Goal: Information Seeking & Learning: Learn about a topic

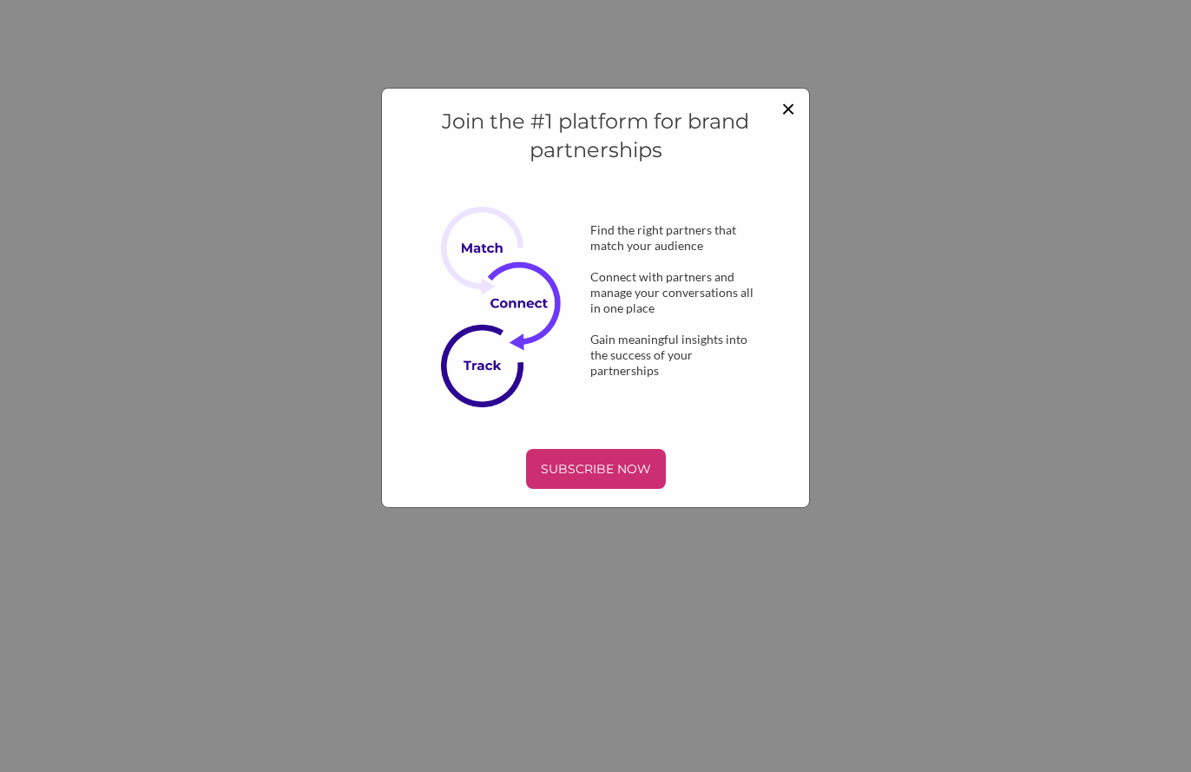
click at [792, 112] on span "×" at bounding box center [788, 108] width 14 height 30
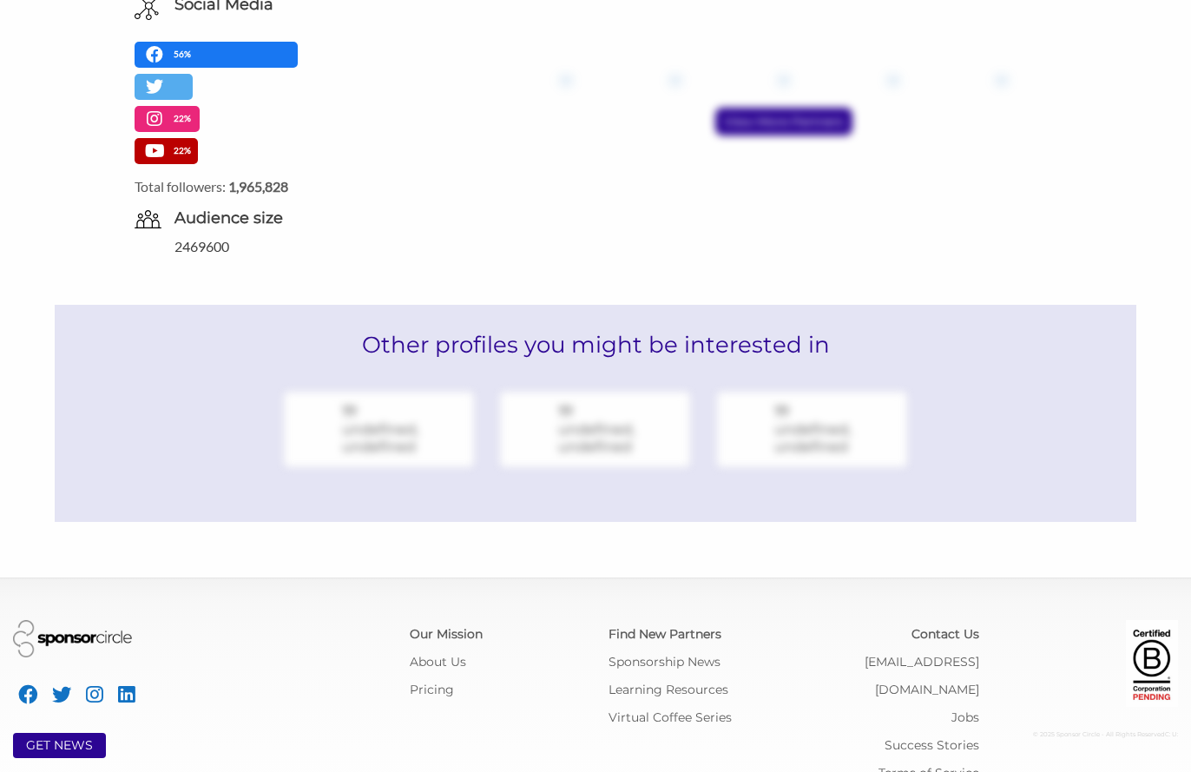
scroll to position [810, 0]
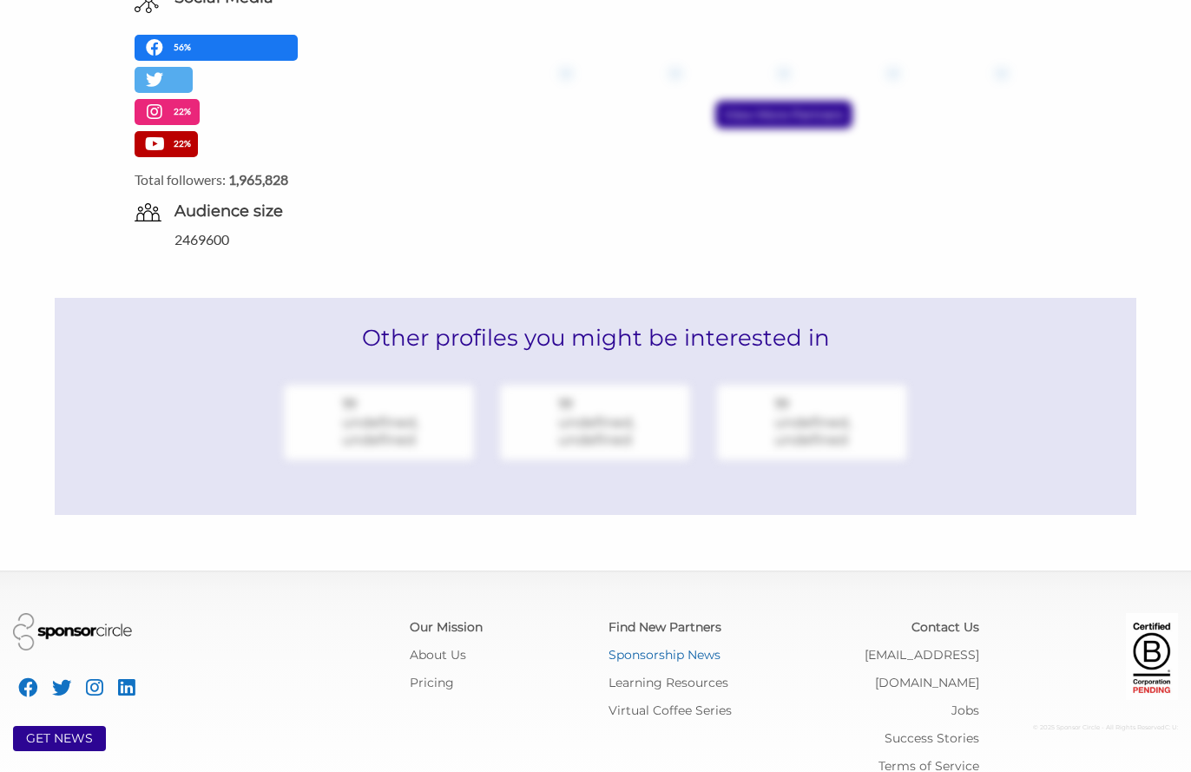
click at [659, 647] on link "Sponsorship News" at bounding box center [665, 655] width 112 height 16
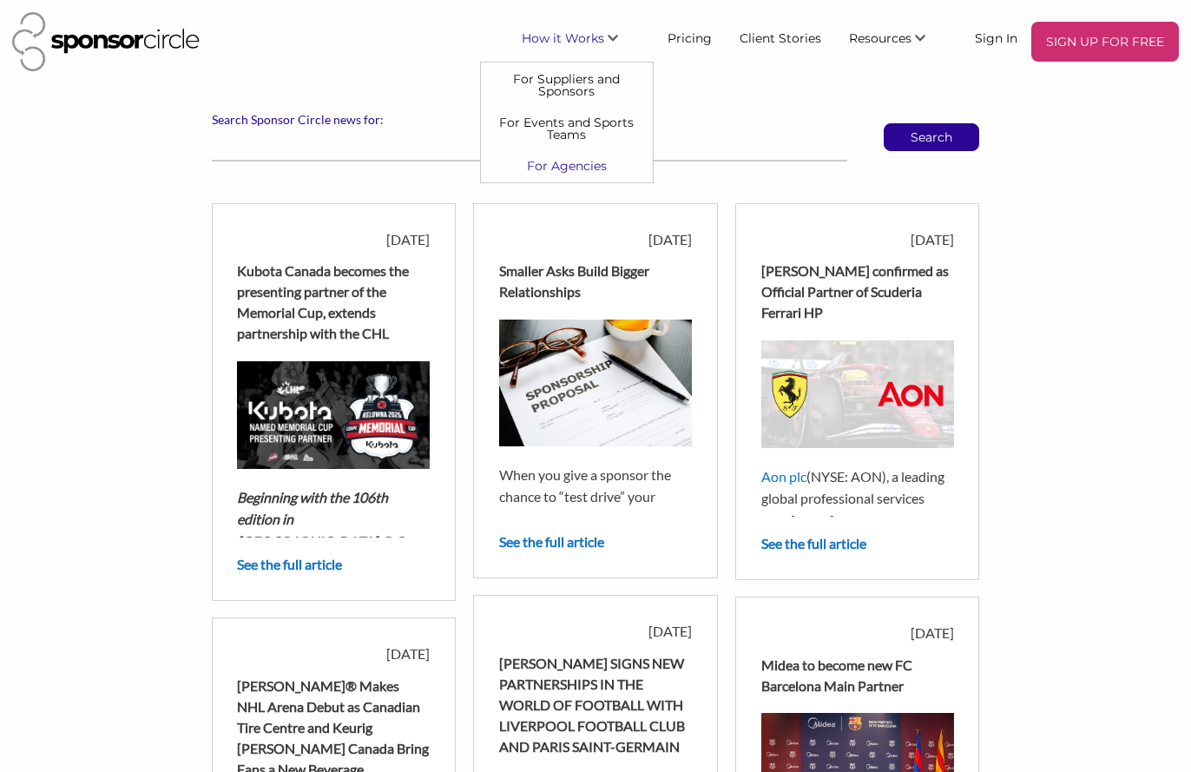
click at [563, 160] on link "For Agencies" at bounding box center [567, 165] width 172 height 31
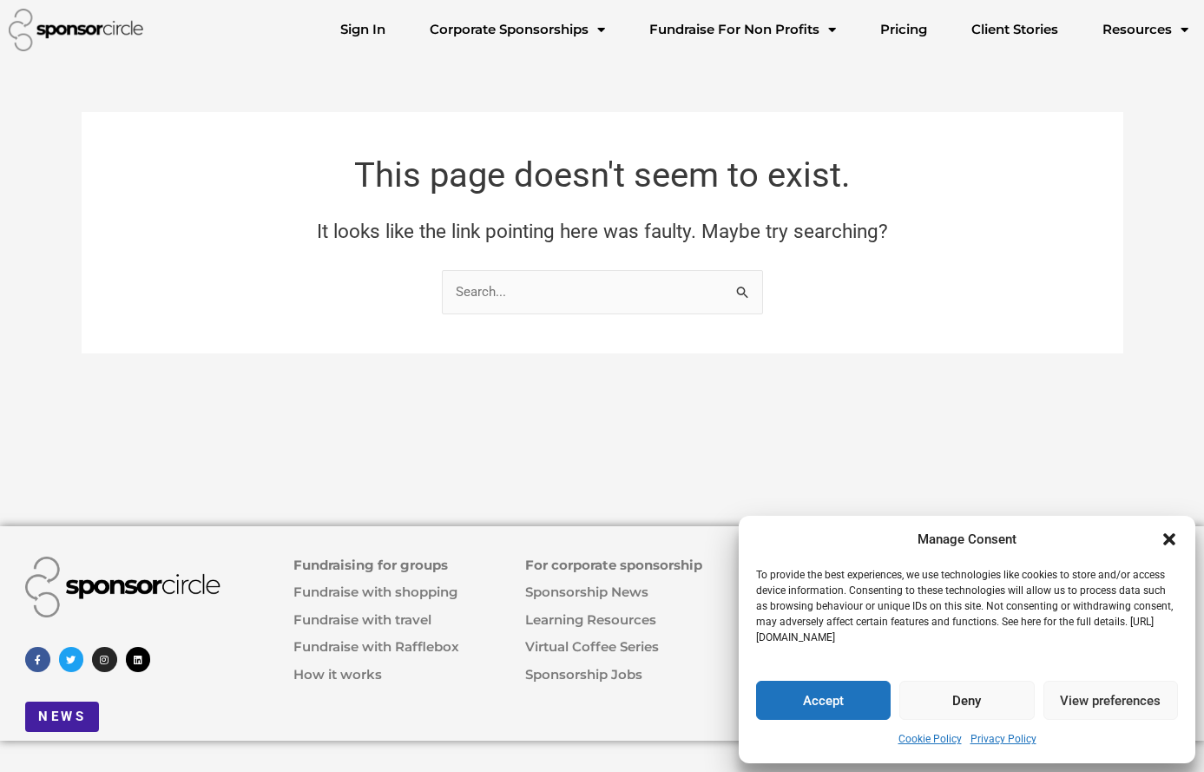
drag, startPoint x: 976, startPoint y: 706, endPoint x: 976, endPoint y: 695, distance: 10.4
click at [976, 695] on button "Deny" at bounding box center [966, 700] width 135 height 39
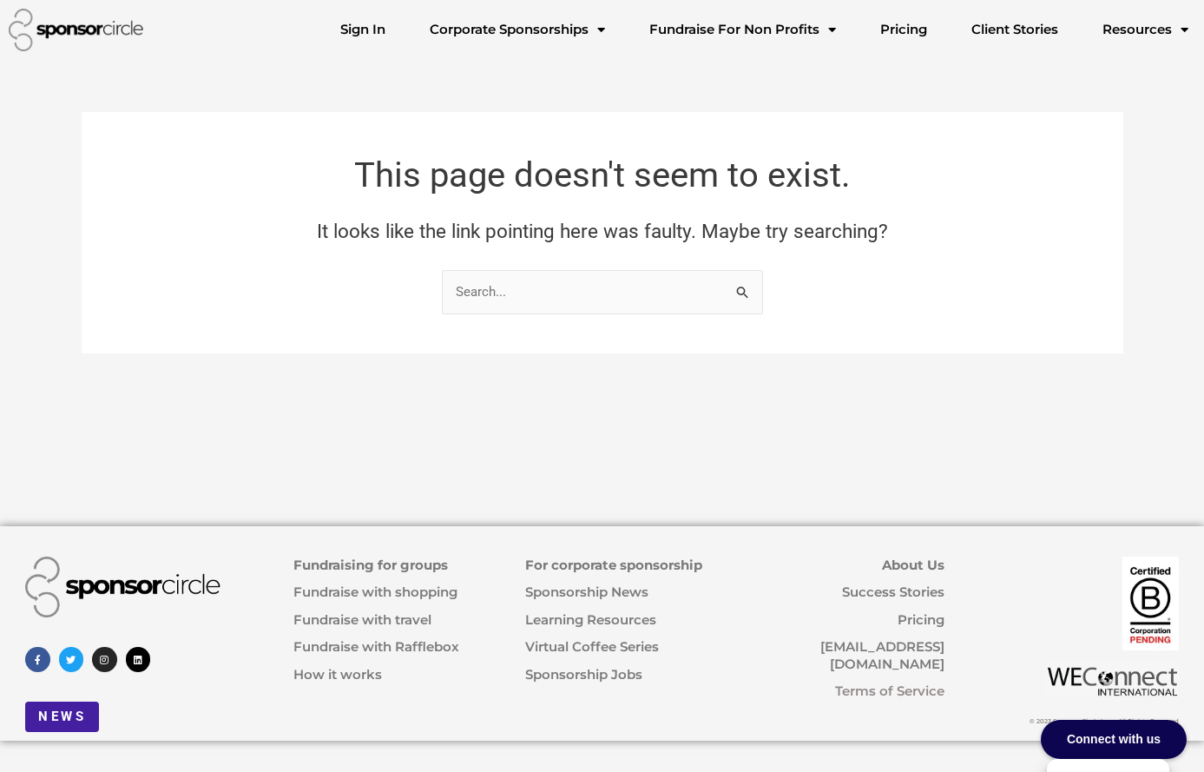
click at [593, 564] on link "For corporate sponsorship" at bounding box center [613, 565] width 177 height 16
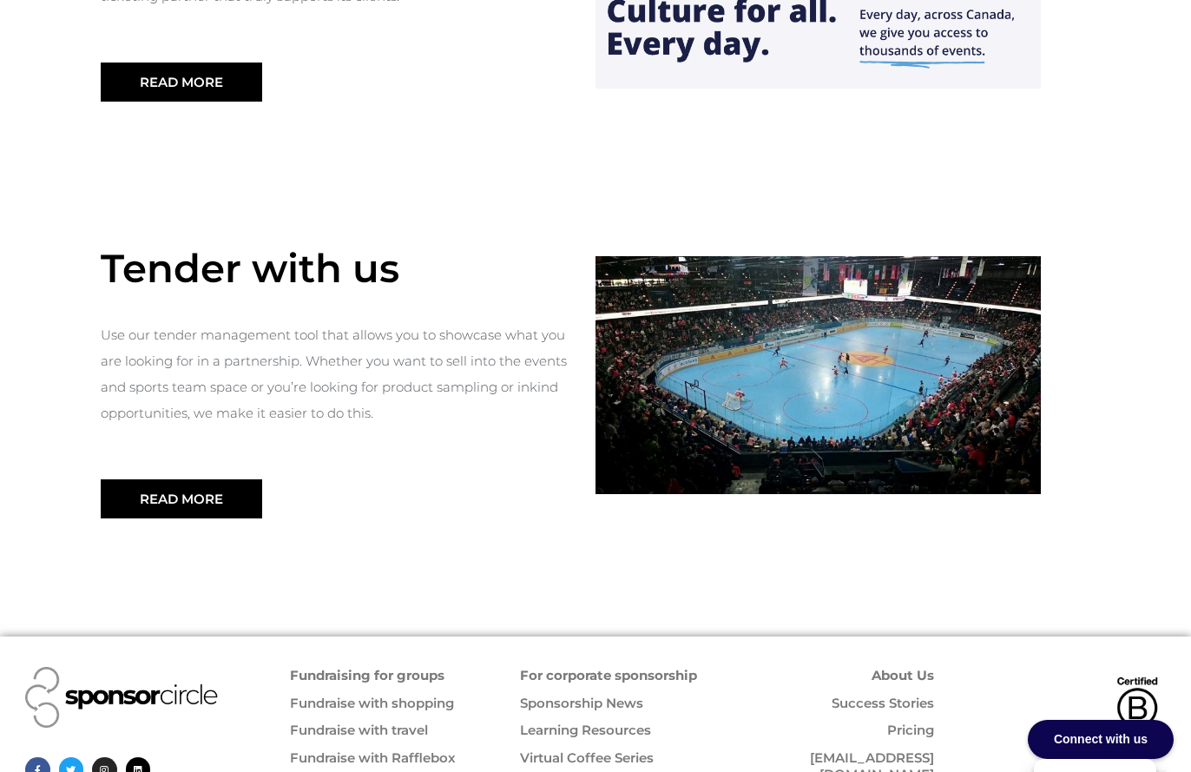
scroll to position [1879, 0]
